Goal: Information Seeking & Learning: Learn about a topic

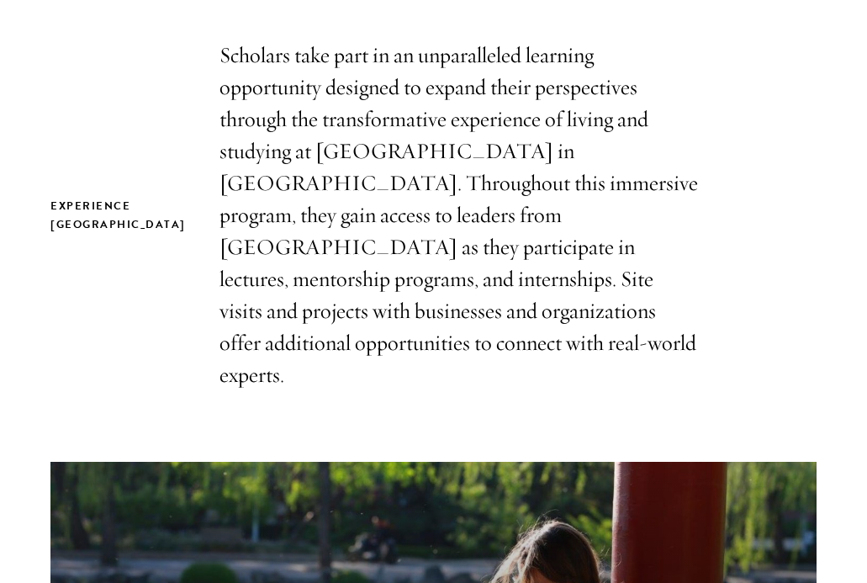
scroll to position [456, 0]
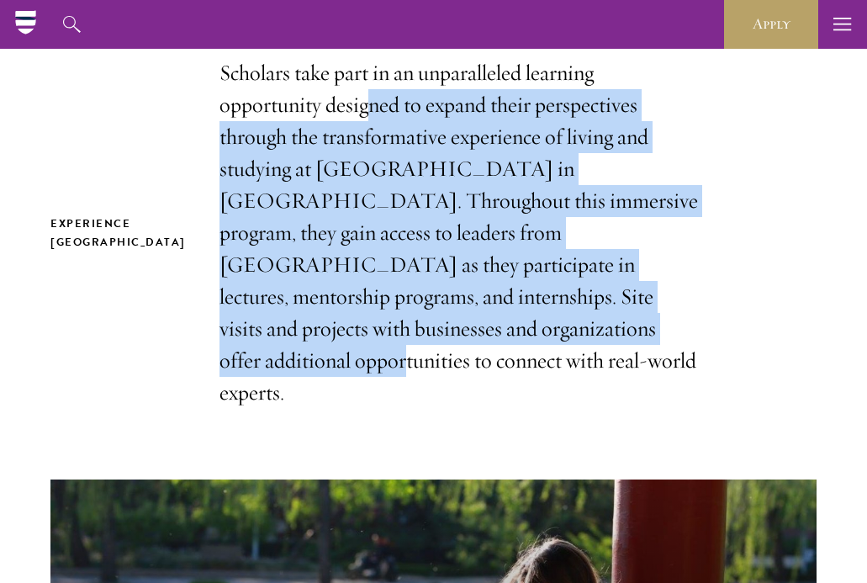
drag, startPoint x: 346, startPoint y: 98, endPoint x: 409, endPoint y: 331, distance: 242.1
click at [409, 331] on p "Scholars take part in an unparalleled learning opportunity designed to expand t…" at bounding box center [458, 232] width 479 height 351
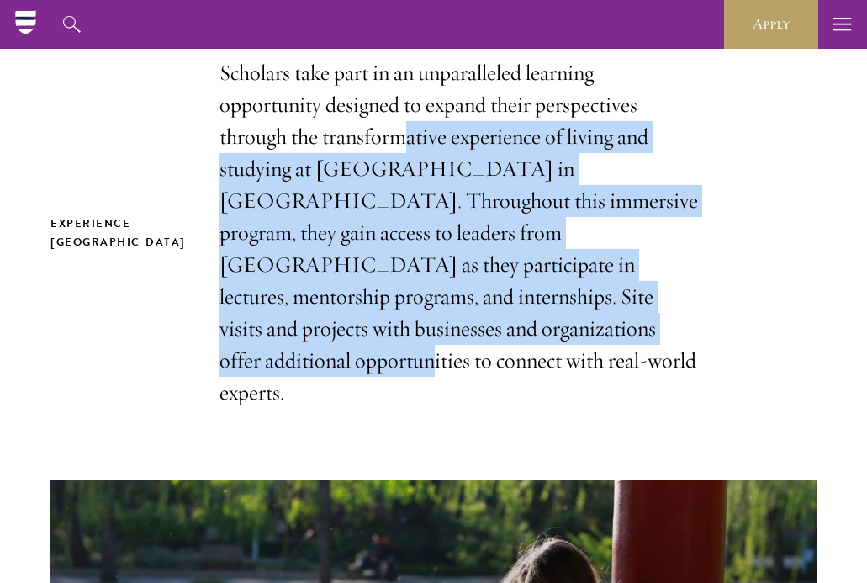
drag, startPoint x: 430, startPoint y: 333, endPoint x: 384, endPoint y: 103, distance: 234.8
click at [384, 103] on p "Scholars take part in an unparalleled learning opportunity designed to expand t…" at bounding box center [458, 232] width 479 height 351
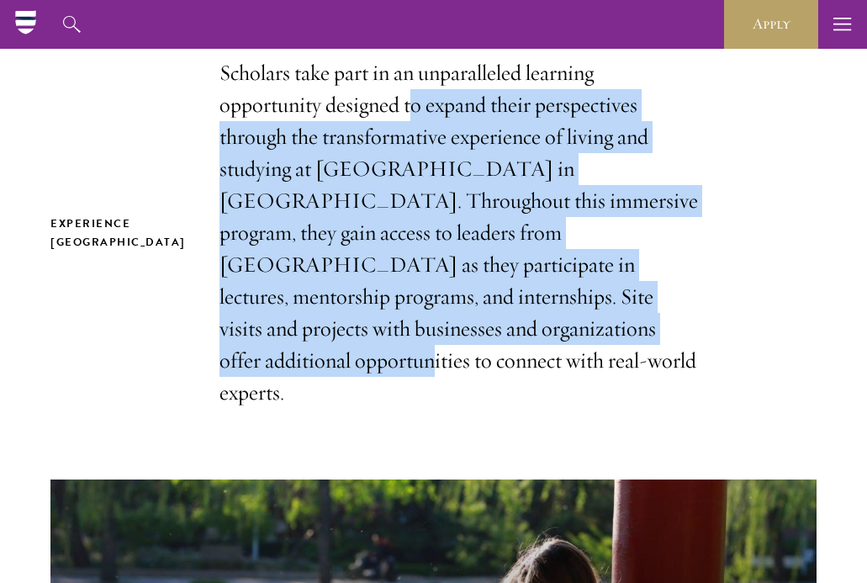
click at [384, 103] on p "Scholars take part in an unparalleled learning opportunity designed to expand t…" at bounding box center [458, 232] width 479 height 351
drag, startPoint x: 364, startPoint y: 99, endPoint x: 357, endPoint y: 334, distance: 234.6
click at [357, 334] on p "Scholars take part in an unparalleled learning opportunity designed to expand t…" at bounding box center [458, 232] width 479 height 351
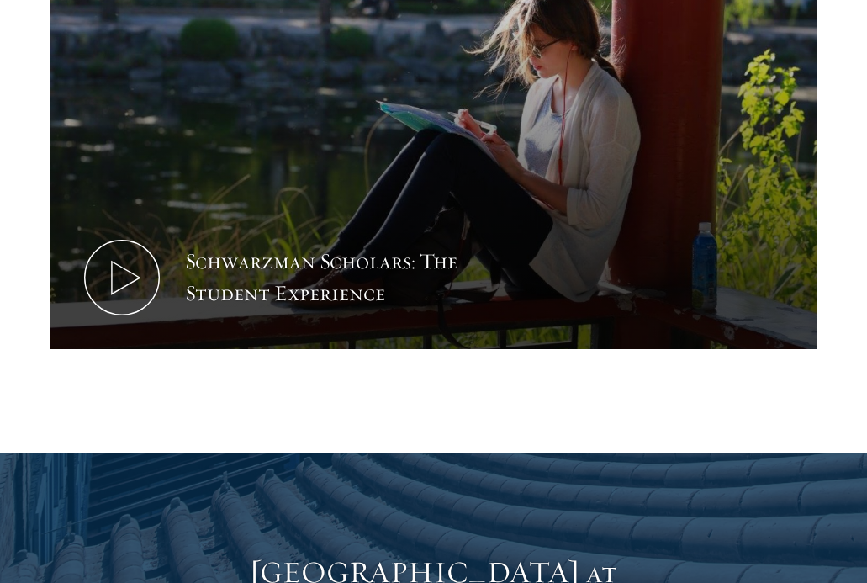
scroll to position [1387, 0]
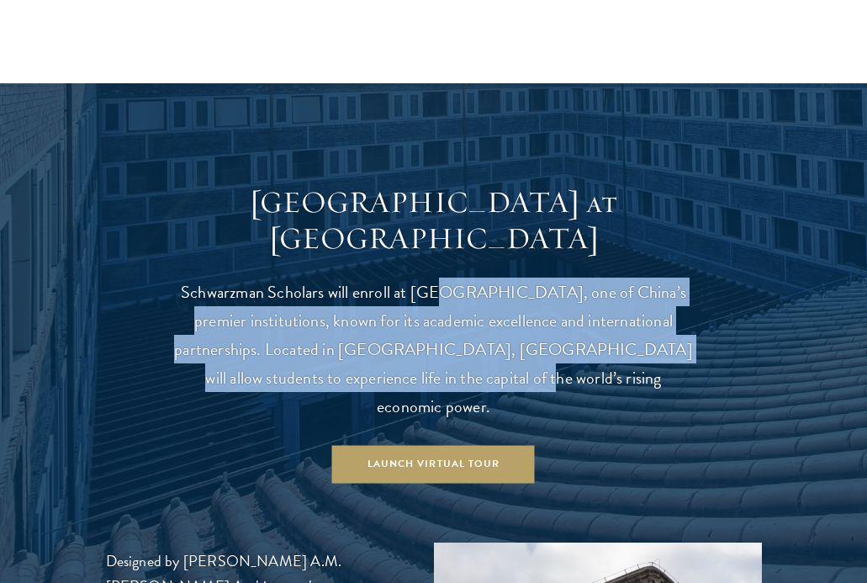
drag, startPoint x: 420, startPoint y: 230, endPoint x: 440, endPoint y: 321, distance: 92.8
click at [440, 321] on p "Schwarzman Scholars will enroll at Tsinghua University, one of China’s premier …" at bounding box center [433, 348] width 521 height 143
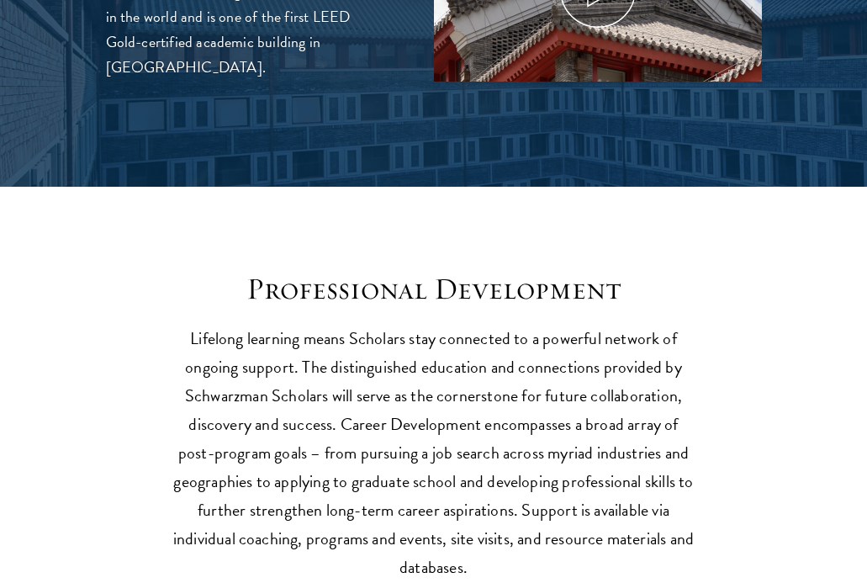
scroll to position [2034, 0]
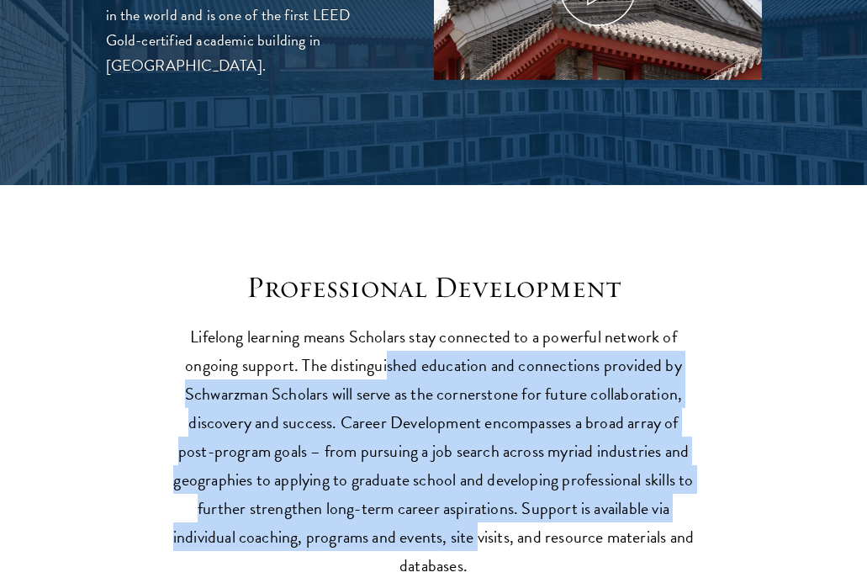
drag, startPoint x: 388, startPoint y: 267, endPoint x: 492, endPoint y: 430, distance: 192.9
click at [492, 430] on p "Lifelong learning means Scholars stay connected to a powerful network of ongoin…" at bounding box center [433, 450] width 521 height 257
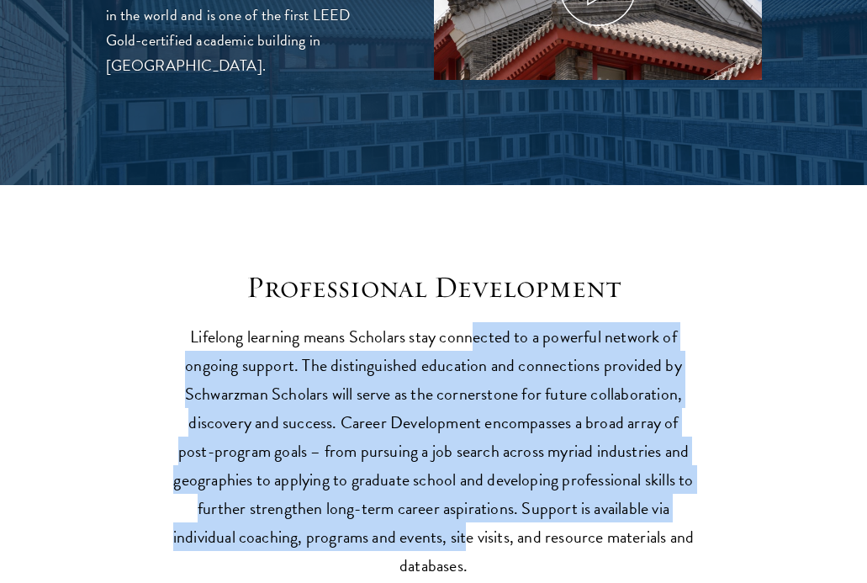
drag, startPoint x: 480, startPoint y: 455, endPoint x: 476, endPoint y: 238, distance: 216.9
click at [476, 322] on p "Lifelong learning means Scholars stay connected to a powerful network of ongoin…" at bounding box center [433, 450] width 521 height 257
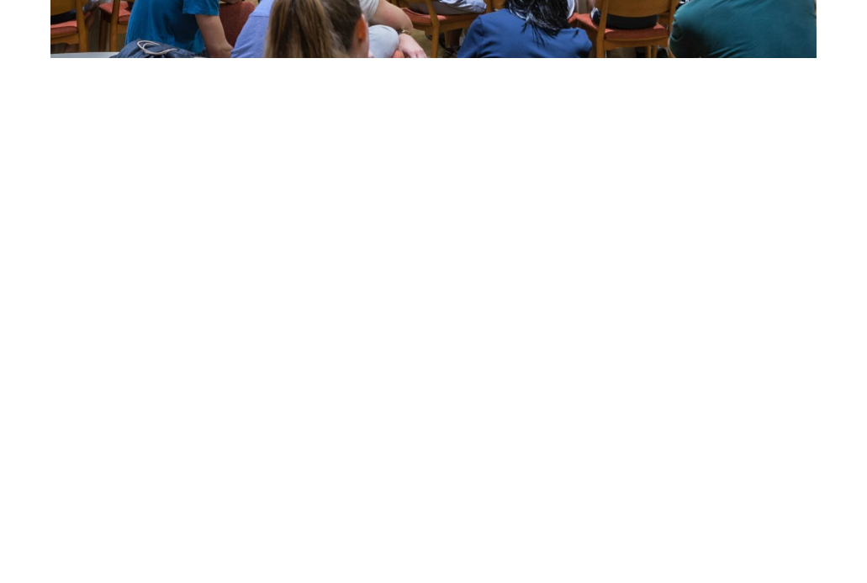
scroll to position [3429, 0]
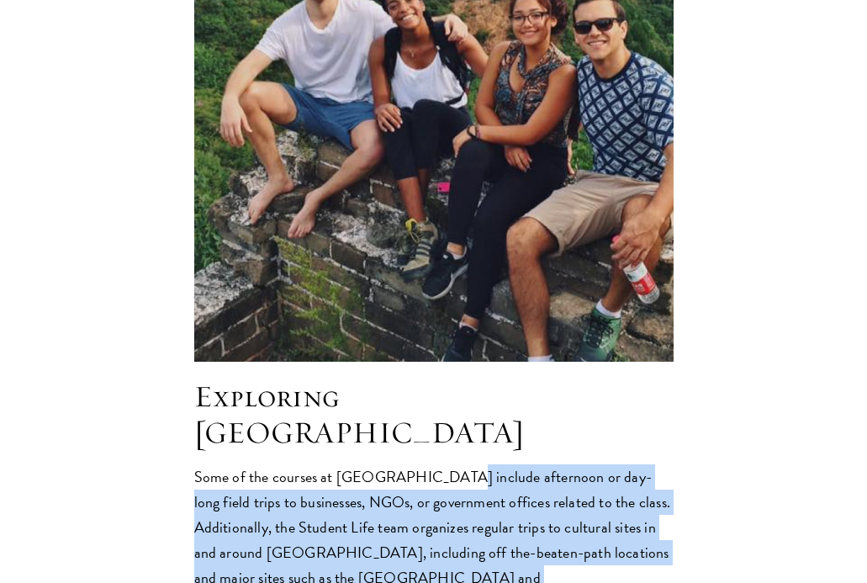
drag, startPoint x: 443, startPoint y: 335, endPoint x: 479, endPoint y: 472, distance: 140.9
click at [479, 472] on p "Some of the courses at Schwarzman College include afternoon or day-long field t…" at bounding box center [433, 552] width 479 height 177
click at [448, 482] on p "Some of the courses at Schwarzman College include afternoon or day-long field t…" at bounding box center [433, 552] width 479 height 177
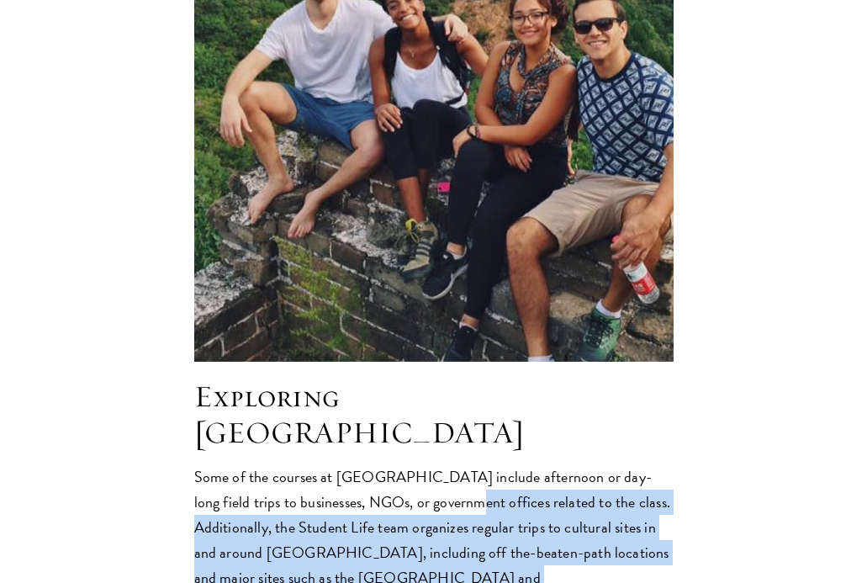
drag, startPoint x: 438, startPoint y: 483, endPoint x: 421, endPoint y: 363, distance: 120.6
click at [421, 464] on p "Some of the courses at Schwarzman College include afternoon or day-long field t…" at bounding box center [433, 552] width 479 height 177
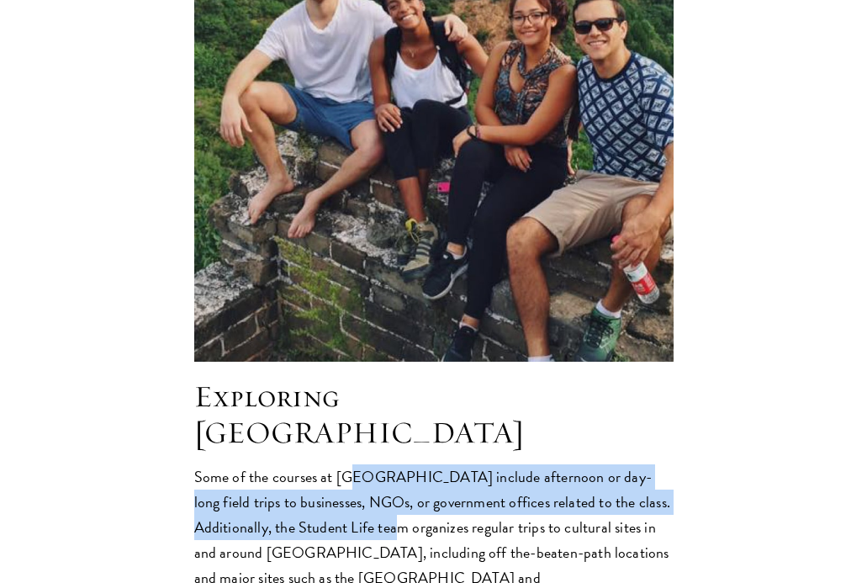
drag, startPoint x: 353, startPoint y: 341, endPoint x: 400, endPoint y: 419, distance: 91.3
click at [400, 464] on p "Some of the courses at Schwarzman College include afternoon or day-long field t…" at bounding box center [433, 552] width 479 height 177
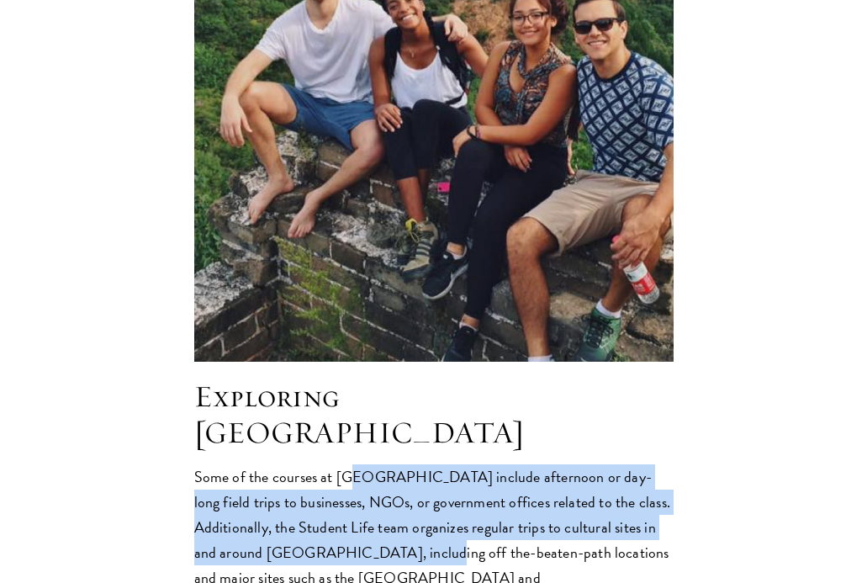
click at [400, 464] on p "Some of the courses at Schwarzman College include afternoon or day-long field t…" at bounding box center [433, 552] width 479 height 177
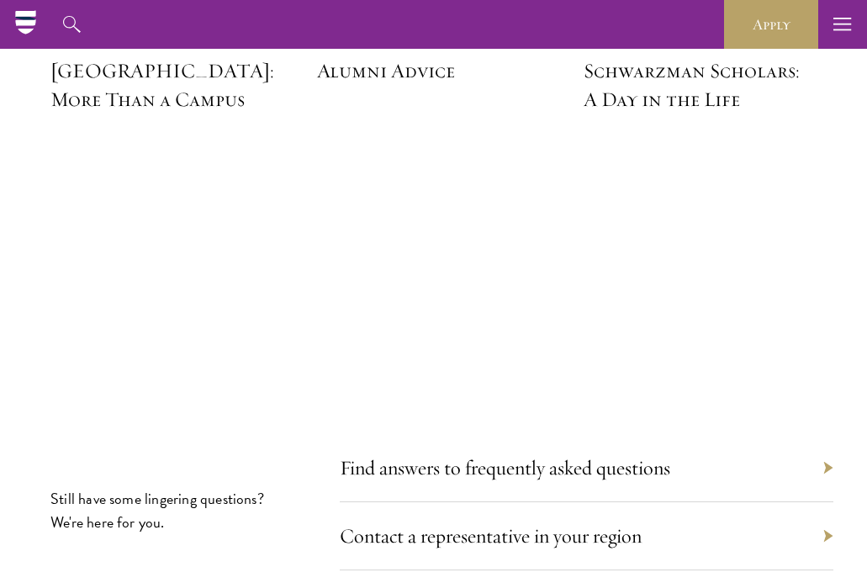
scroll to position [4801, 0]
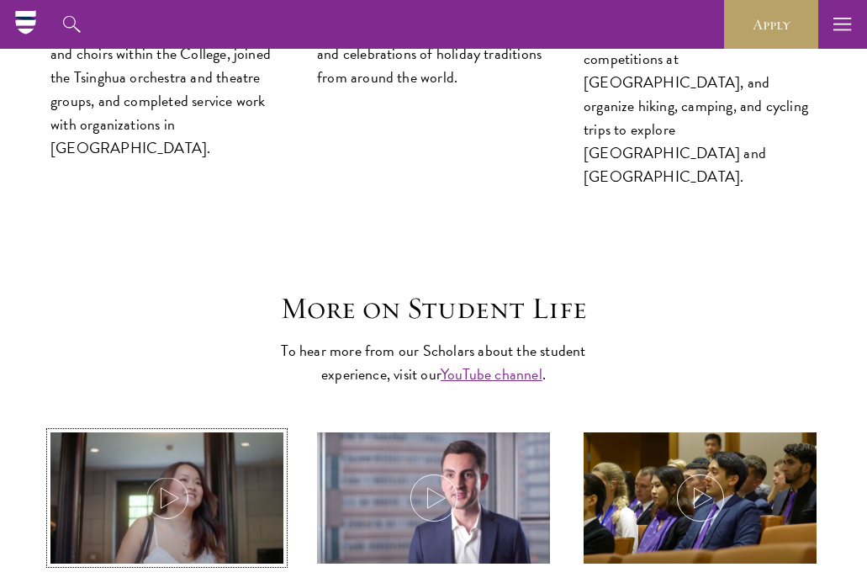
click at [163, 474] on icon at bounding box center [167, 497] width 47 height 47
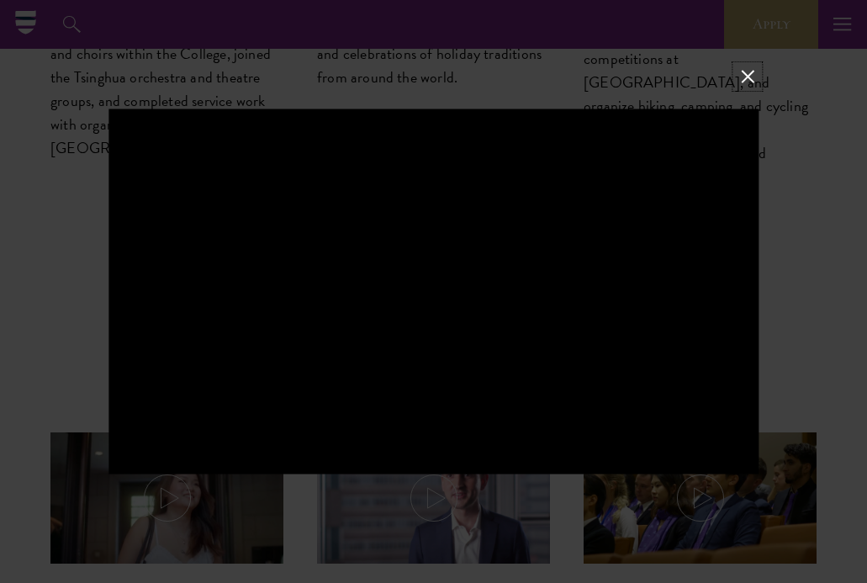
click at [744, 78] on button at bounding box center [747, 77] width 22 height 22
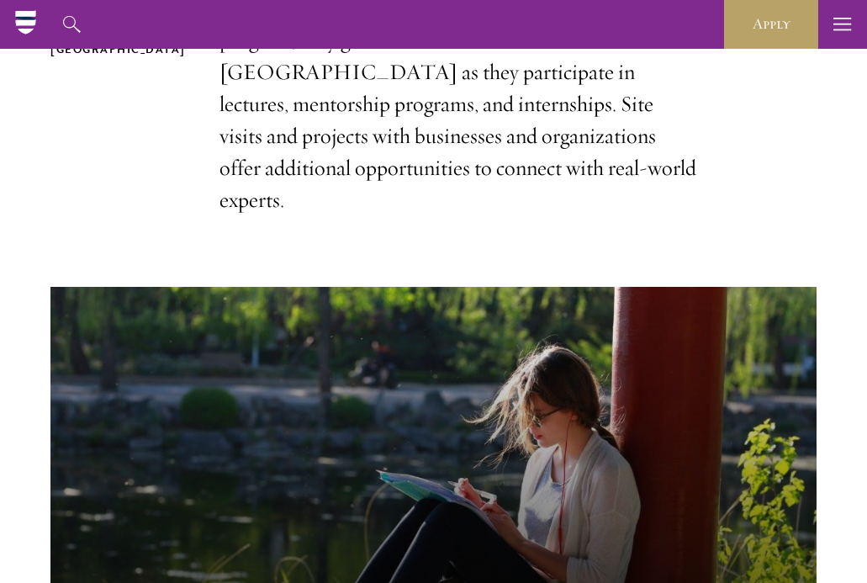
scroll to position [0, 0]
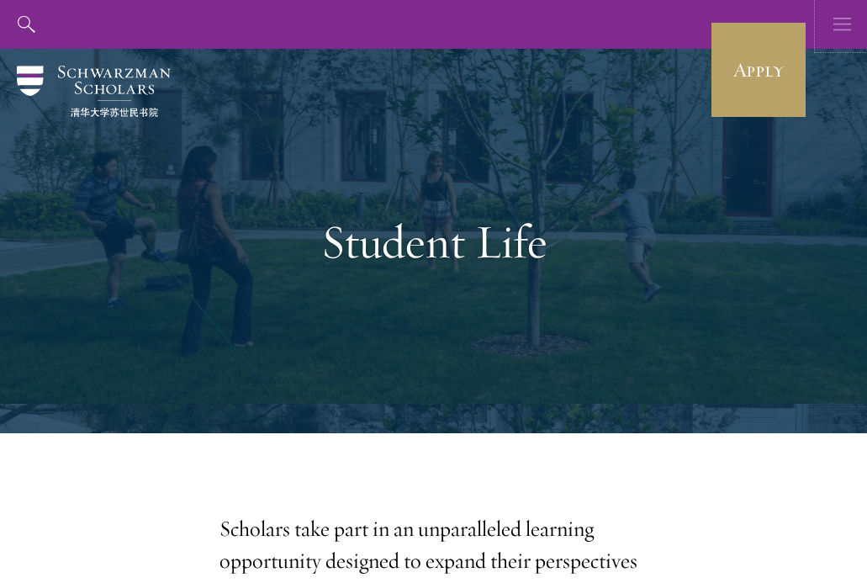
click at [838, 29] on icon "button" at bounding box center [842, 24] width 18 height 49
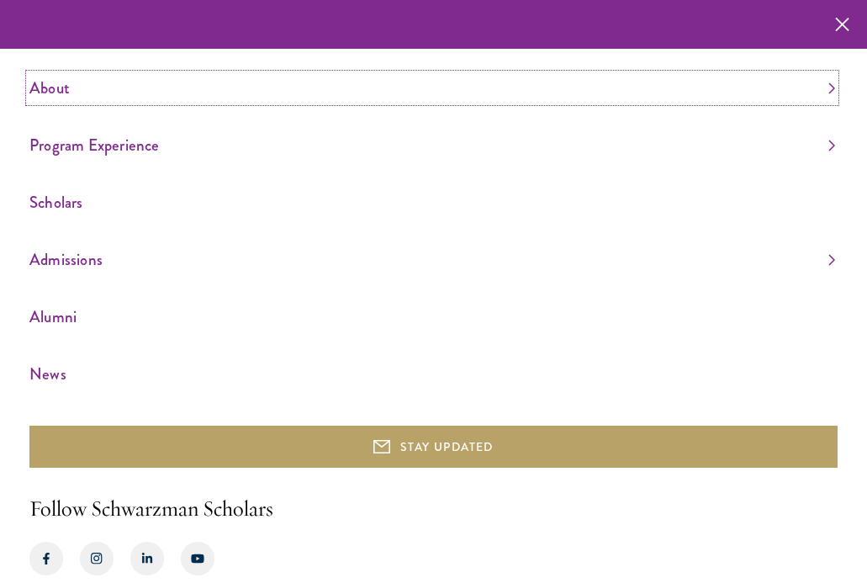
click at [497, 90] on link "About" at bounding box center [431, 88] width 805 height 28
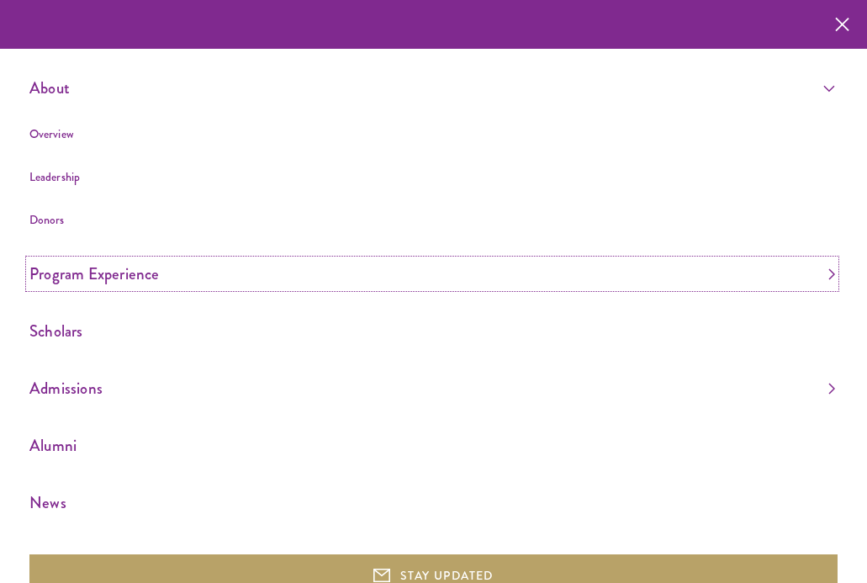
click at [349, 272] on link "Program Experience" at bounding box center [431, 274] width 805 height 28
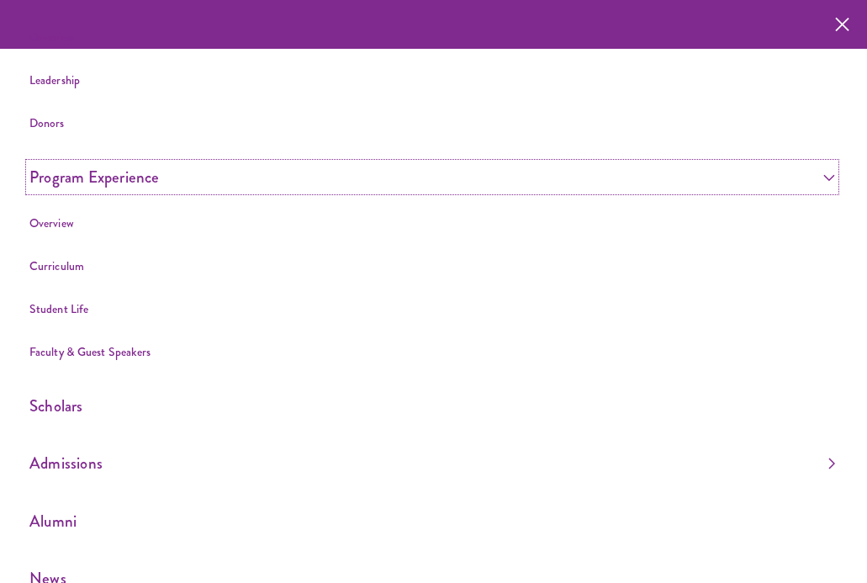
scroll to position [110, 0]
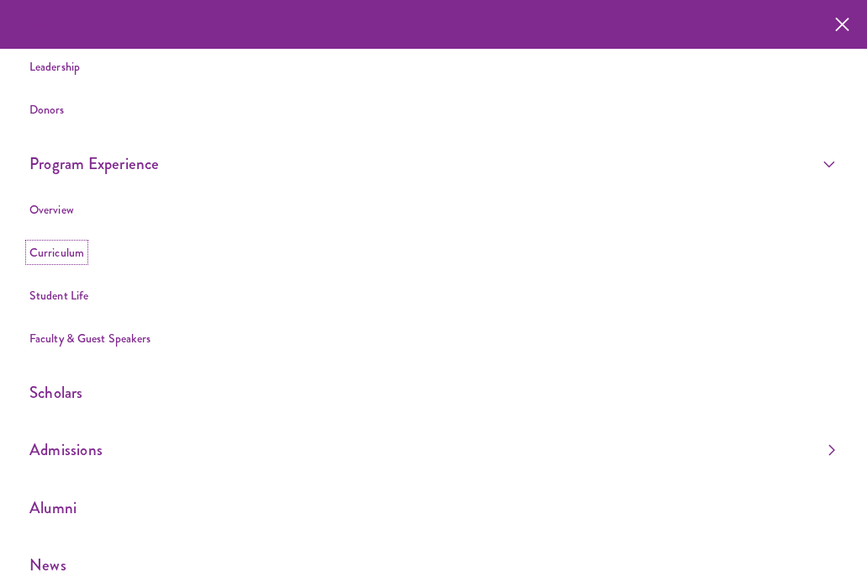
click at [79, 252] on link "Curriculum" at bounding box center [56, 252] width 55 height 17
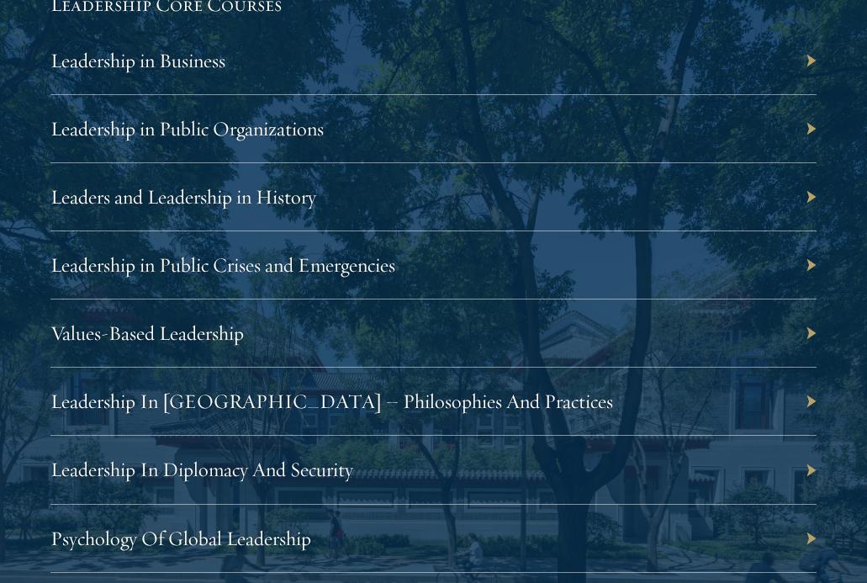
scroll to position [3454, 0]
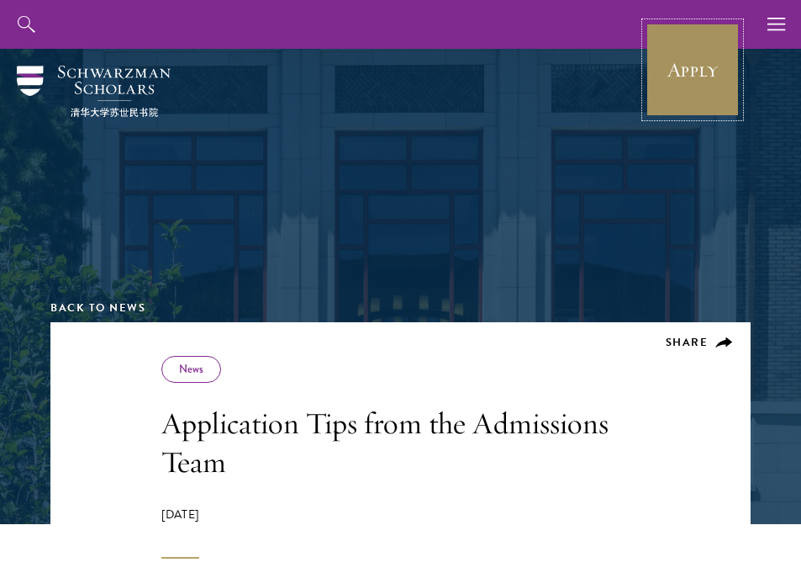
click at [686, 72] on link "Apply" at bounding box center [693, 70] width 94 height 94
